Goal: Transaction & Acquisition: Purchase product/service

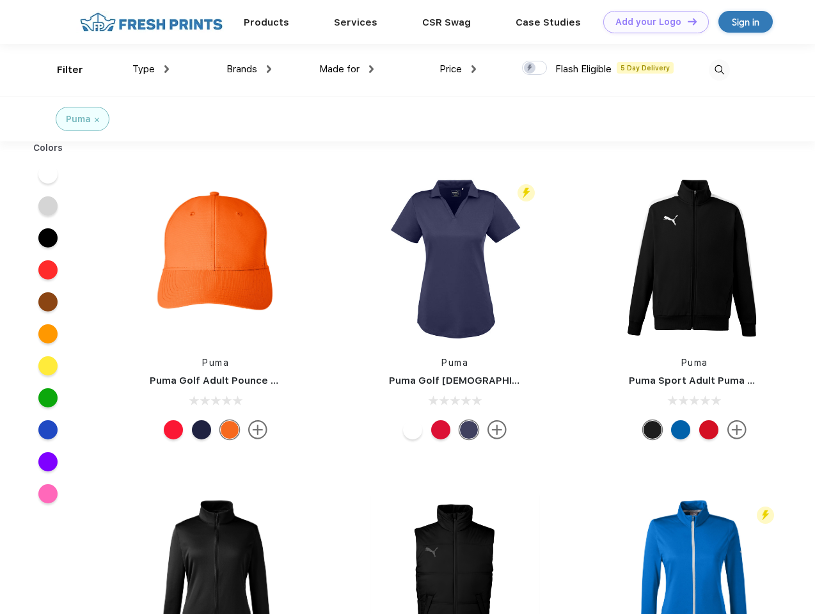
click at [651, 22] on link "Add your Logo Design Tool" at bounding box center [656, 22] width 106 height 22
click at [0, 0] on div "Design Tool" at bounding box center [0, 0] width 0 height 0
click at [687, 21] on link "Add your Logo Design Tool" at bounding box center [656, 22] width 106 height 22
click at [61, 70] on div "Filter" at bounding box center [70, 70] width 26 height 15
click at [151, 69] on span "Type" at bounding box center [143, 69] width 22 height 12
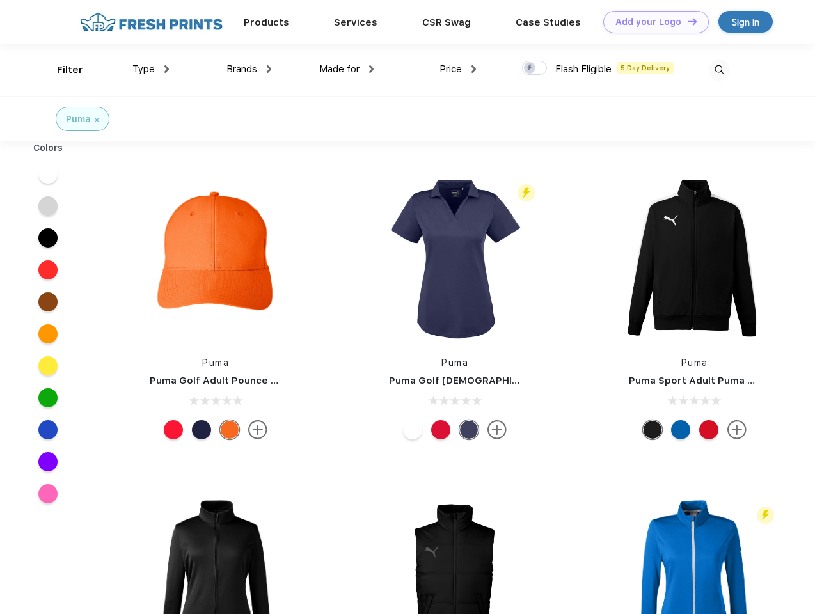
click at [249, 69] on span "Brands" at bounding box center [242, 69] width 31 height 12
click at [347, 69] on span "Made for" at bounding box center [339, 69] width 40 height 12
click at [458, 69] on span "Price" at bounding box center [451, 69] width 22 height 12
click at [535, 68] on div at bounding box center [534, 68] width 25 height 14
click at [530, 68] on input "checkbox" at bounding box center [526, 64] width 8 height 8
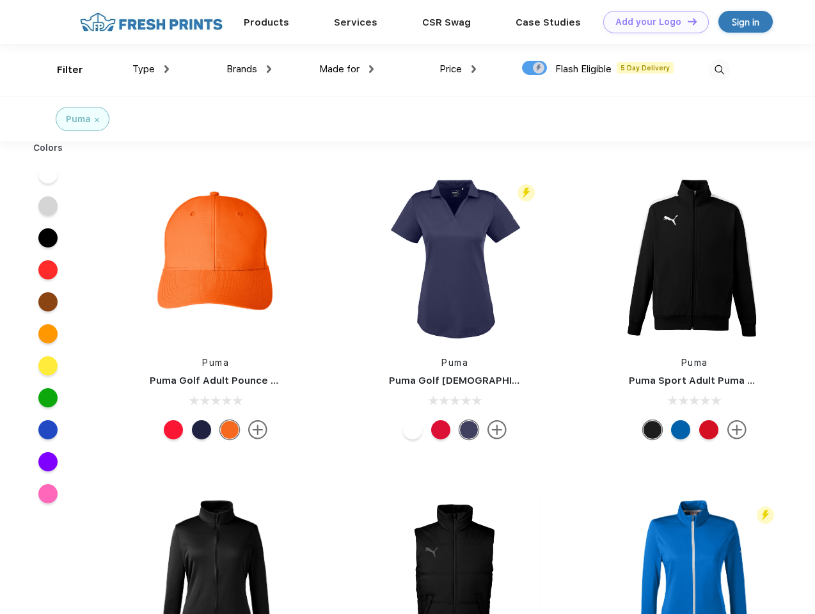
click at [719, 70] on img at bounding box center [719, 70] width 21 height 21
